Goal: Check status: Check status

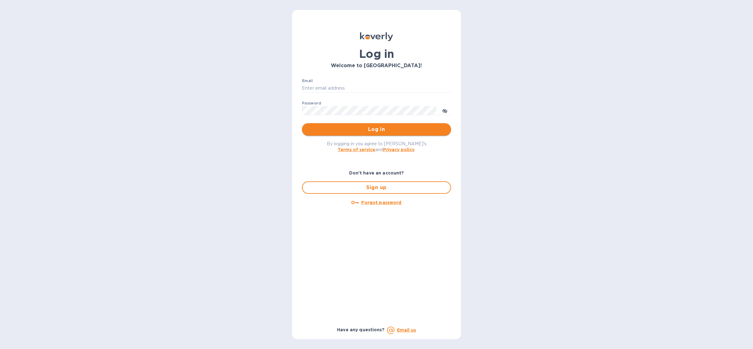
type input "[PERSON_NAME][EMAIL_ADDRESS][DOMAIN_NAME]"
click at [339, 134] on button "Log in" at bounding box center [376, 129] width 149 height 12
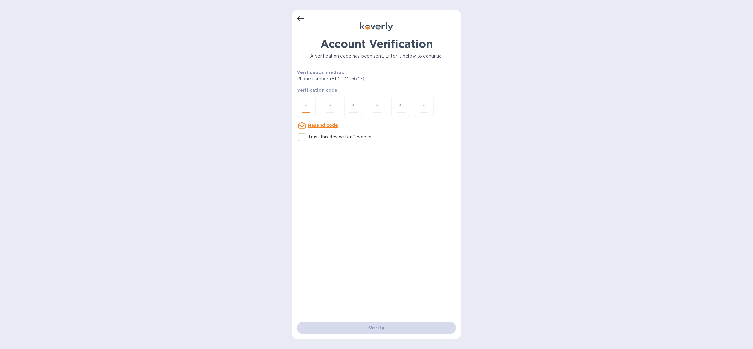
click at [306, 109] on input "number" at bounding box center [306, 106] width 8 height 11
type input "8"
type input "4"
type input "1"
type input "2"
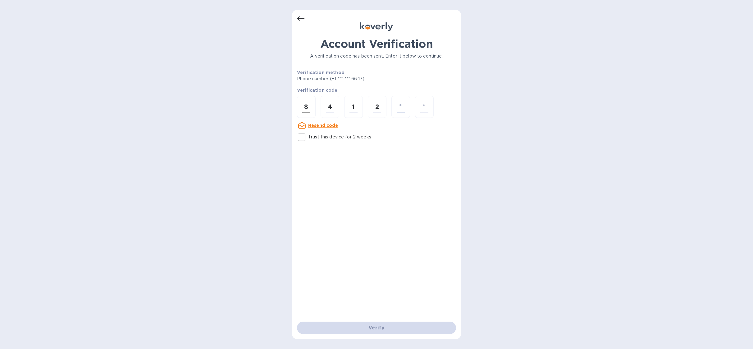
type input "1"
type input "9"
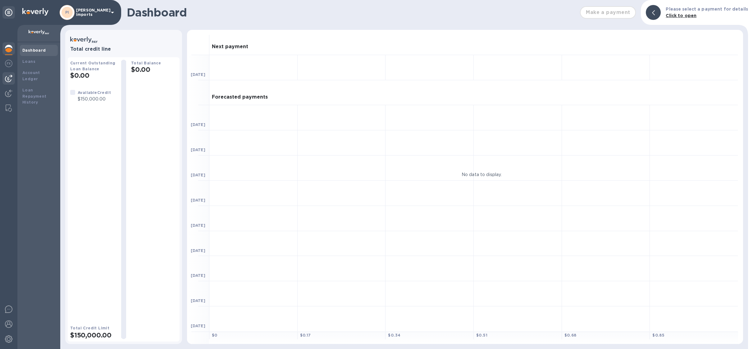
click at [7, 75] on img at bounding box center [8, 78] width 7 height 7
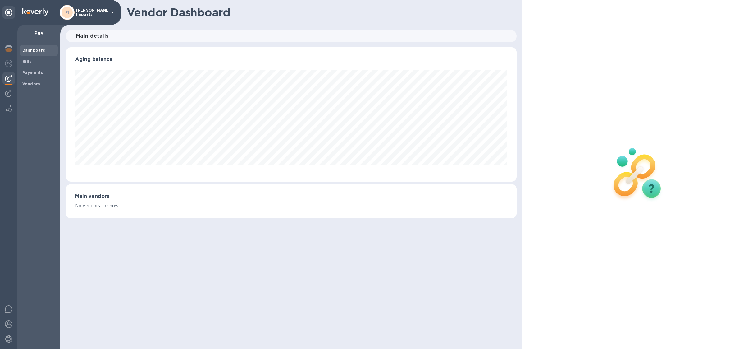
scroll to position [134, 450]
click at [25, 70] on b "Payments" at bounding box center [32, 72] width 21 height 5
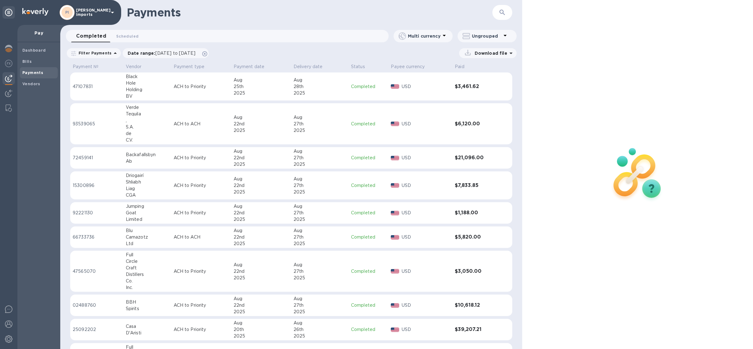
click at [168, 89] on div "Holding" at bounding box center [147, 89] width 43 height 7
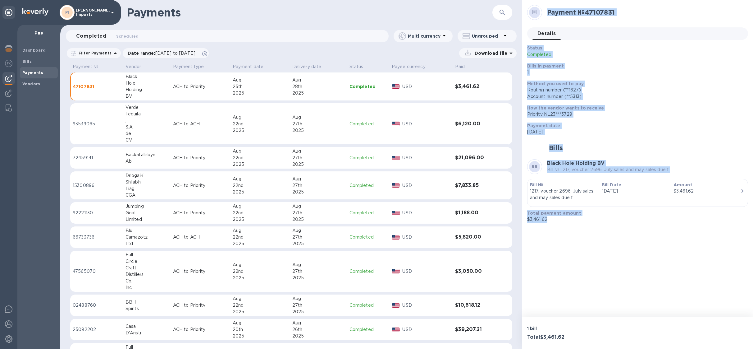
drag, startPoint x: 547, startPoint y: 11, endPoint x: 629, endPoint y: 238, distance: 241.3
click at [629, 238] on div "Payment № 47107831 Details 0 Status Completed Bills in payment 1 Method you use…" at bounding box center [637, 158] width 231 height 316
copy div "Payment № 47107831 Details 0 Status Completed Bills in payment 1 Method you use…"
